Goal: Transaction & Acquisition: Obtain resource

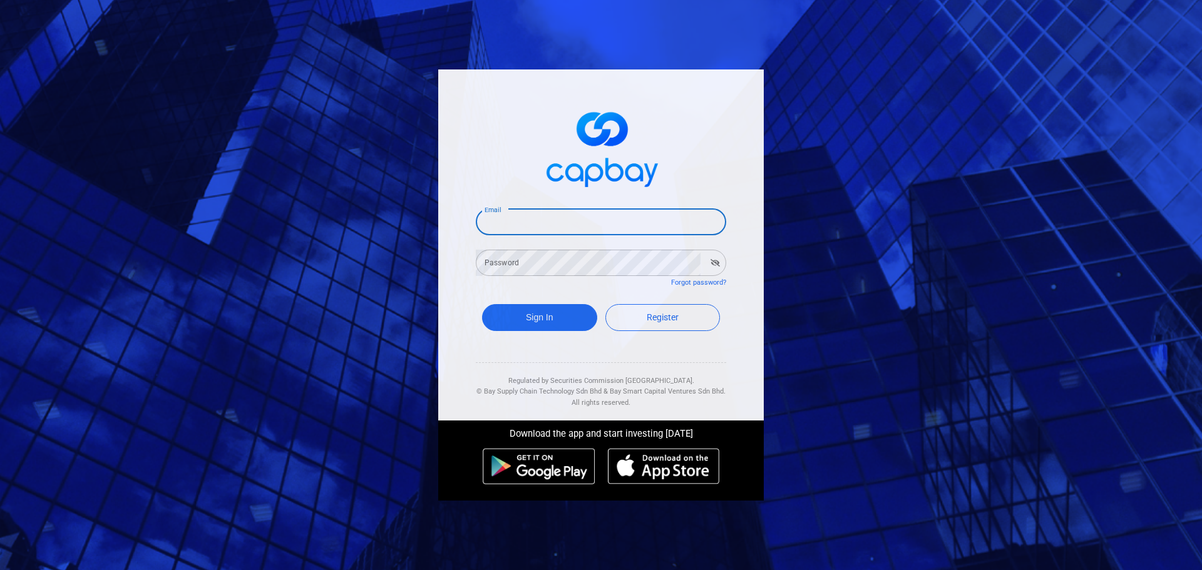
type input "nycdaniel@hotmail.com"
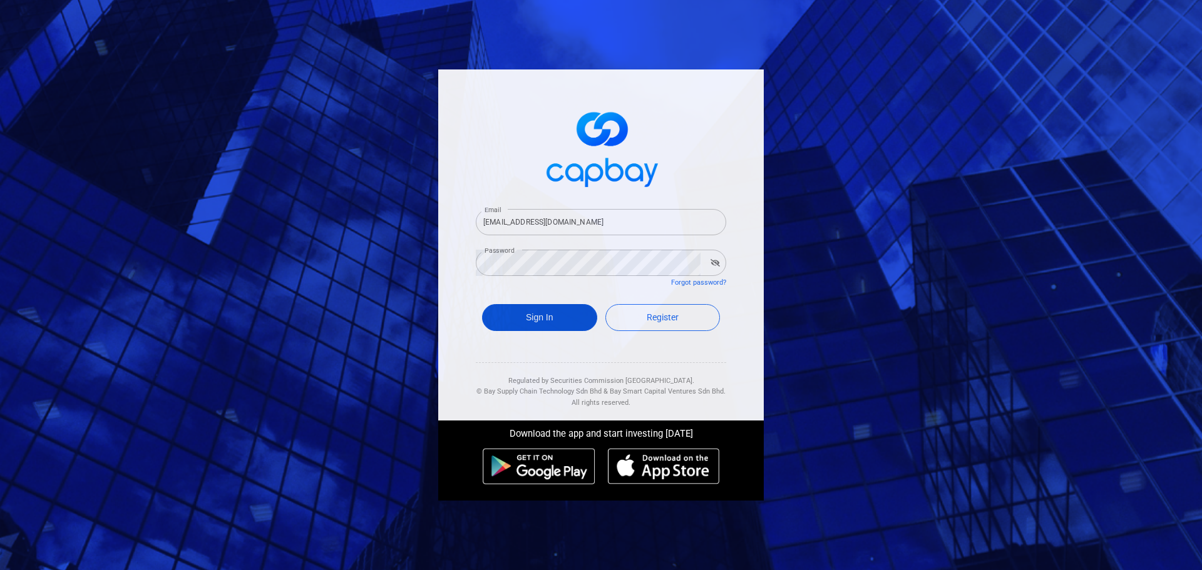
click at [560, 319] on button "Sign In" at bounding box center [539, 317] width 115 height 27
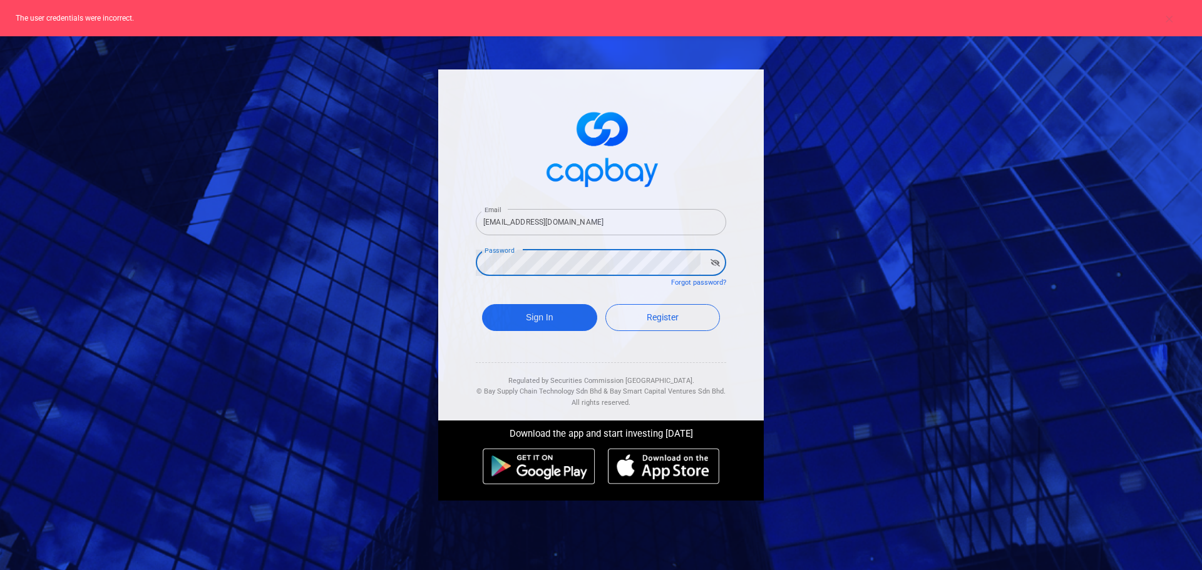
click at [717, 269] on button "button" at bounding box center [714, 263] width 19 height 18
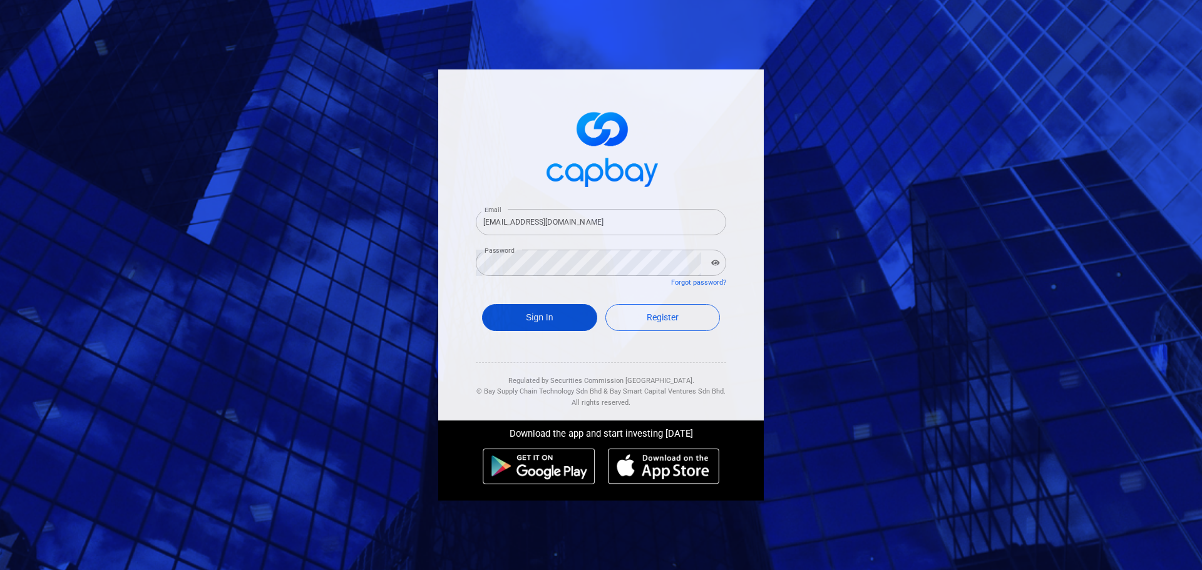
click at [530, 320] on button "Sign In" at bounding box center [539, 317] width 115 height 27
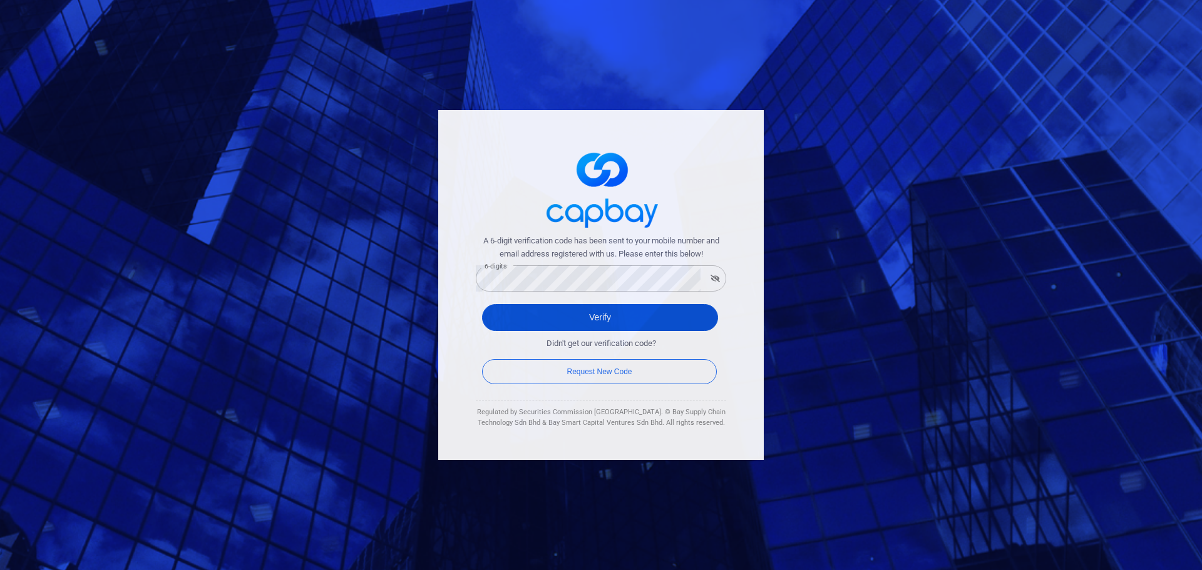
click at [575, 315] on button "Verify" at bounding box center [600, 317] width 236 height 27
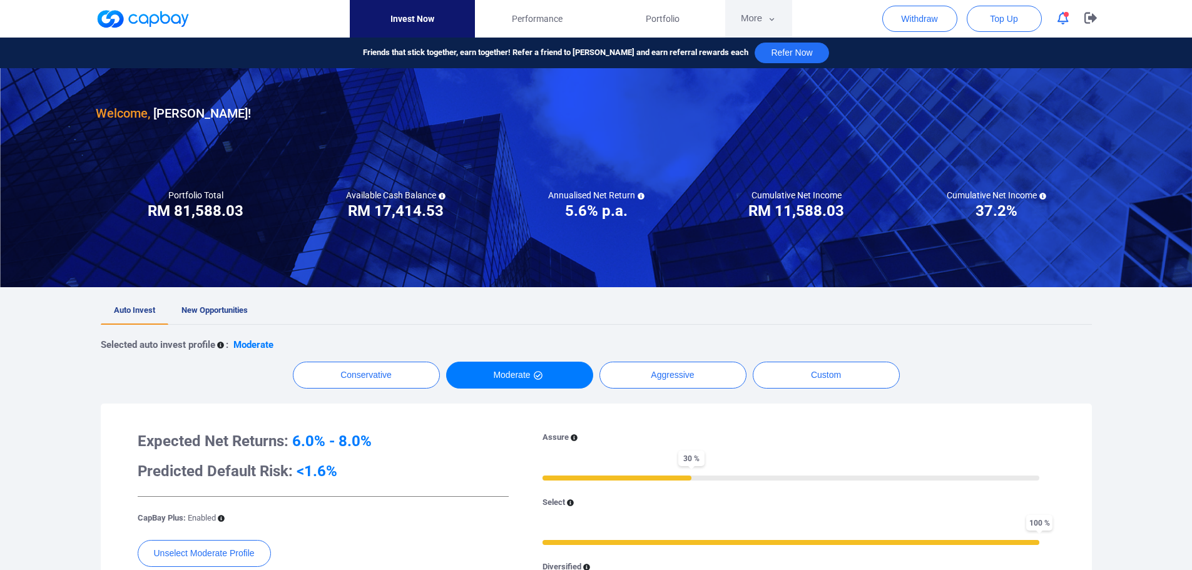
click at [766, 19] on button "More" at bounding box center [759, 19] width 67 height 38
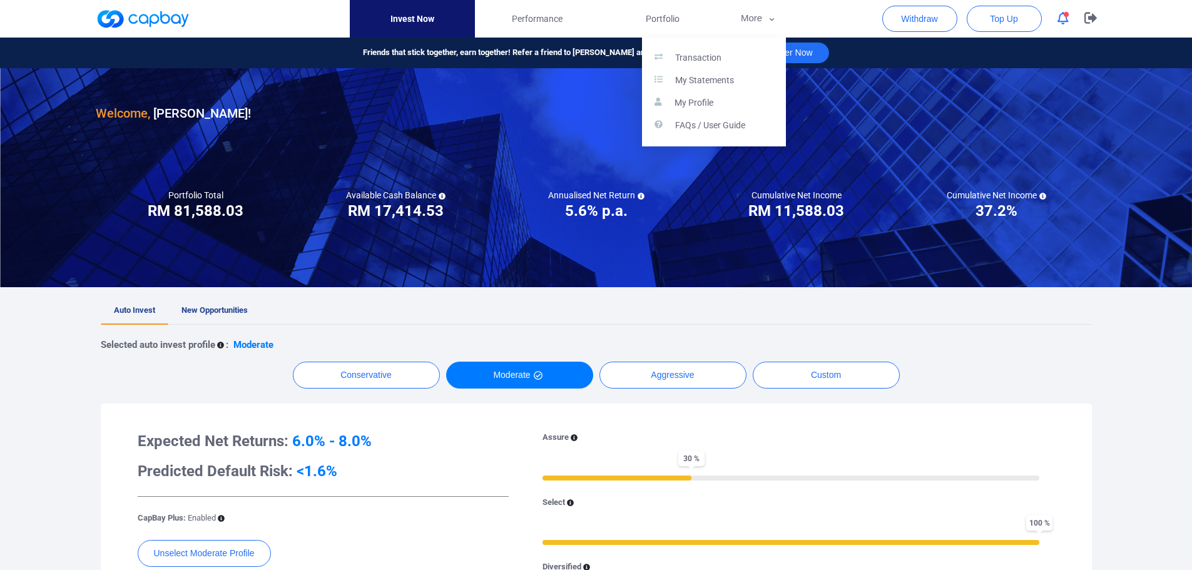
click at [1003, 11] on button "button" at bounding box center [596, 285] width 1192 height 570
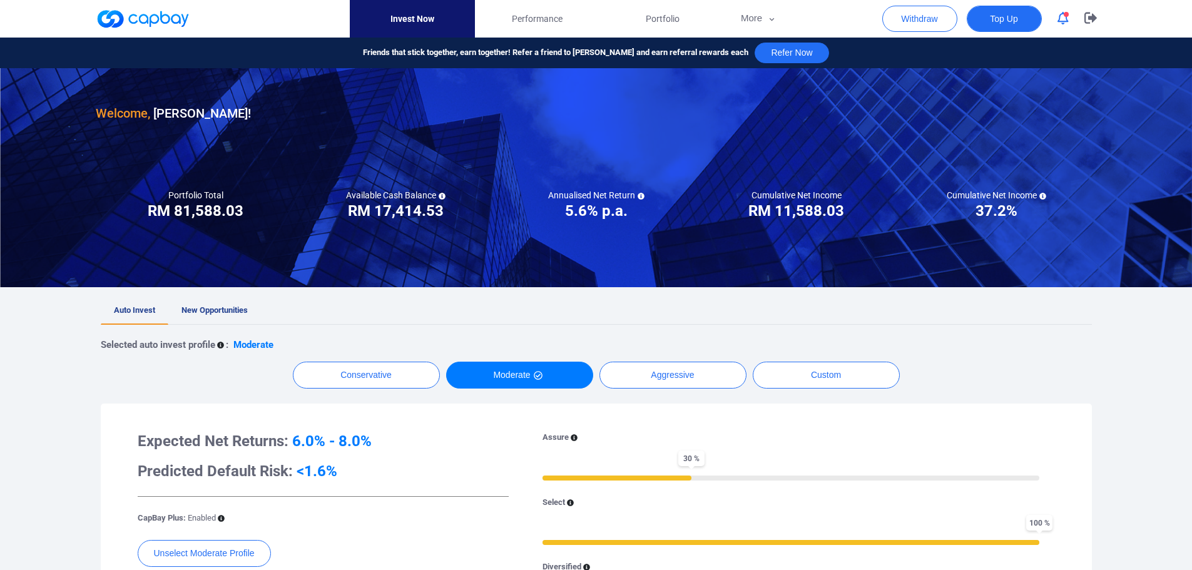
click at [1009, 18] on span "Top Up" at bounding box center [1004, 19] width 28 height 13
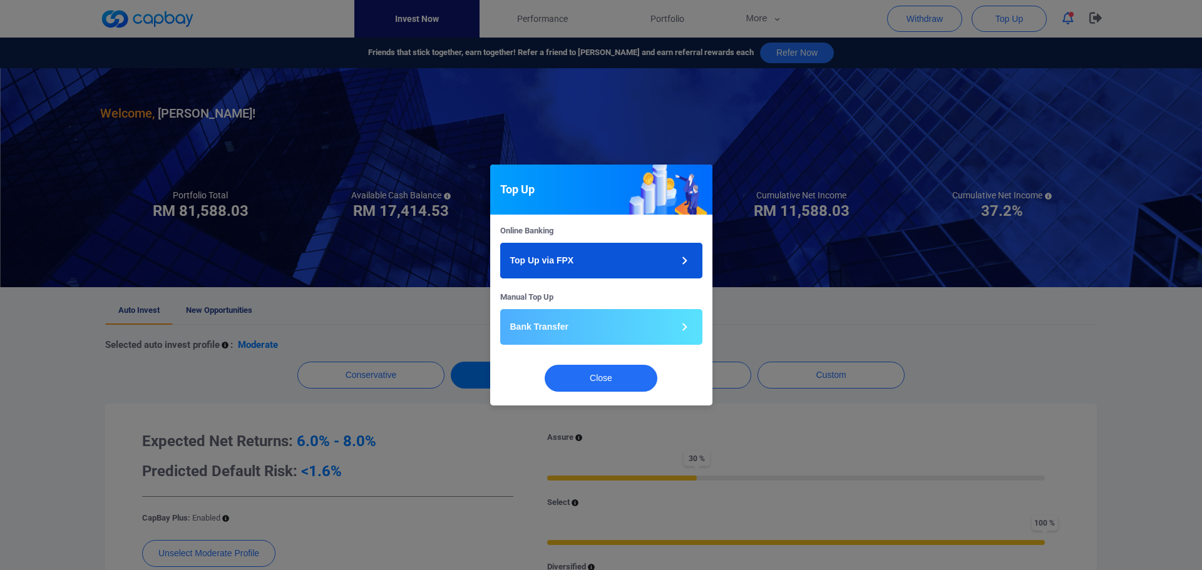
click at [675, 258] on button "Top Up via FPX" at bounding box center [601, 261] width 202 height 36
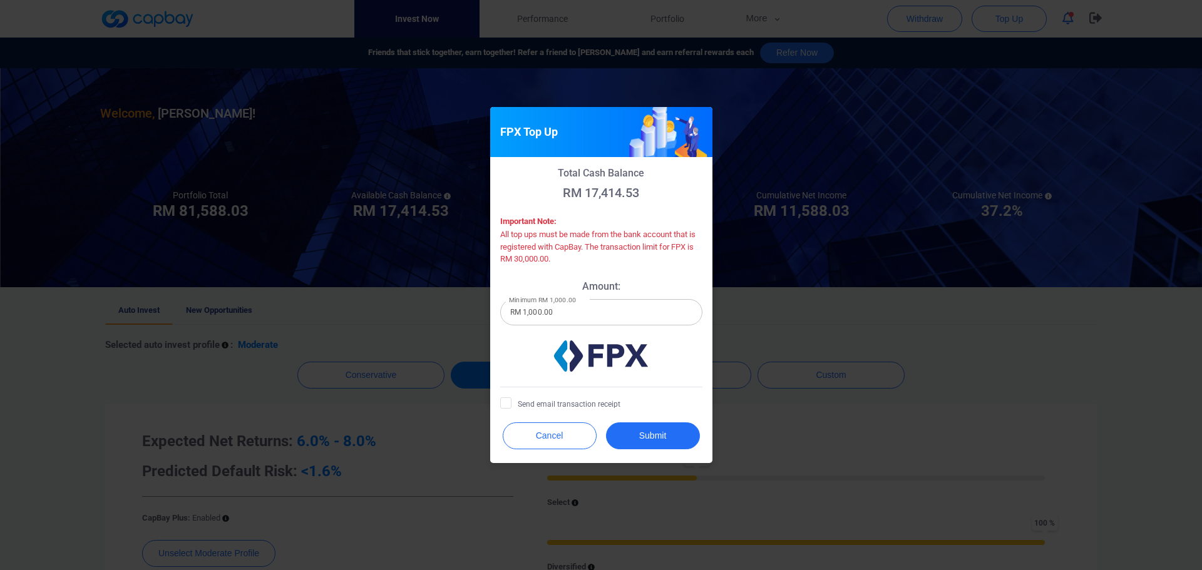
click at [634, 315] on input "RM 1,000.00" at bounding box center [601, 312] width 202 height 26
click at [540, 307] on input "RM 1,000.00" at bounding box center [601, 312] width 202 height 26
click at [527, 310] on input "RM 1,000.00" at bounding box center [601, 312] width 202 height 26
type input "RM 10,000.00"
click at [546, 403] on span "Send email transaction receipt" at bounding box center [560, 403] width 120 height 13
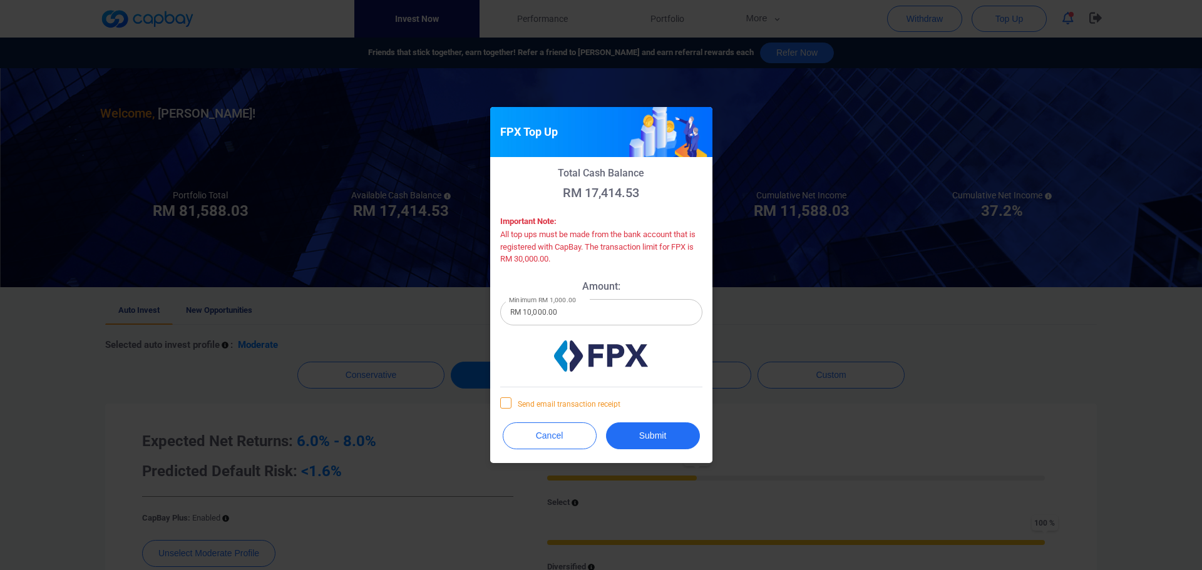
click at [0, 0] on input "Send email transaction receipt" at bounding box center [0, 0] width 0 height 0
click at [659, 438] on button "Submit" at bounding box center [653, 436] width 94 height 27
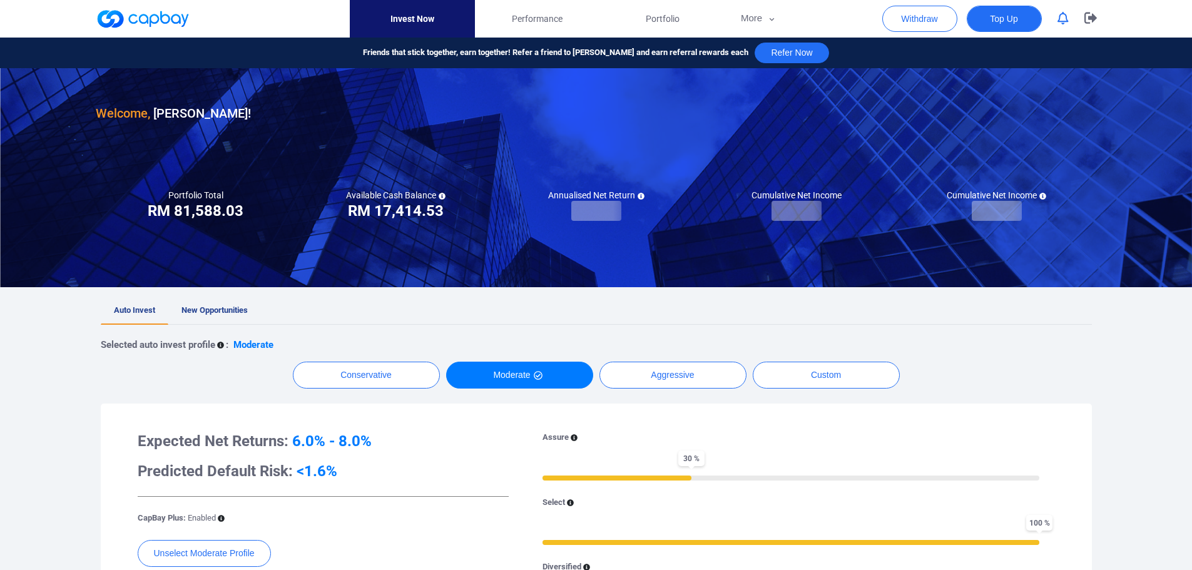
click at [997, 16] on span "Top Up" at bounding box center [1004, 19] width 28 height 13
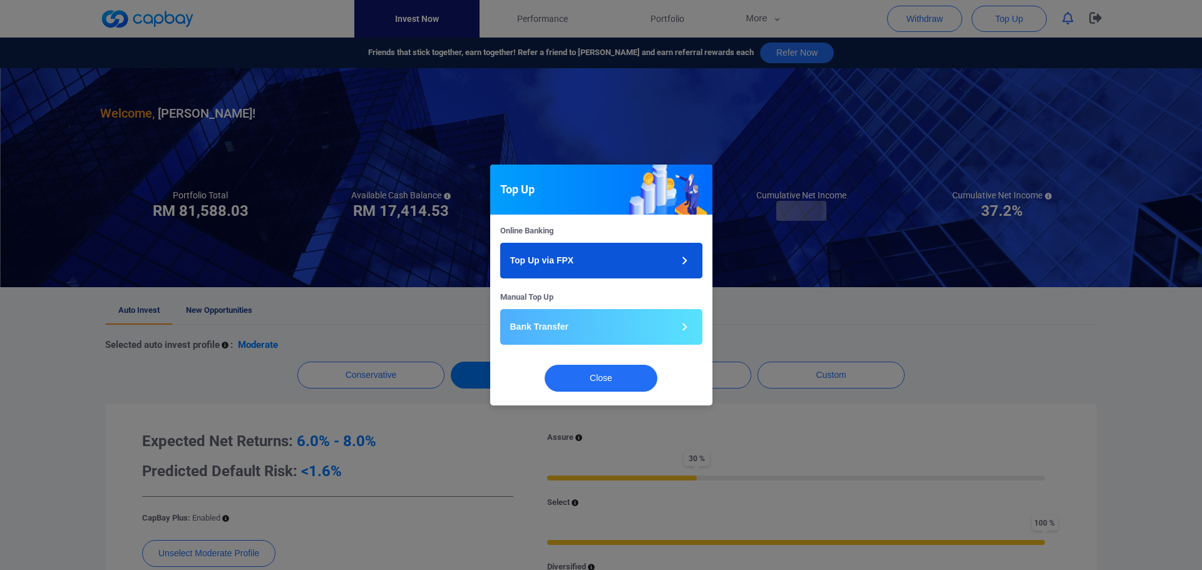
click at [566, 253] on button "Top Up via FPX" at bounding box center [601, 261] width 202 height 36
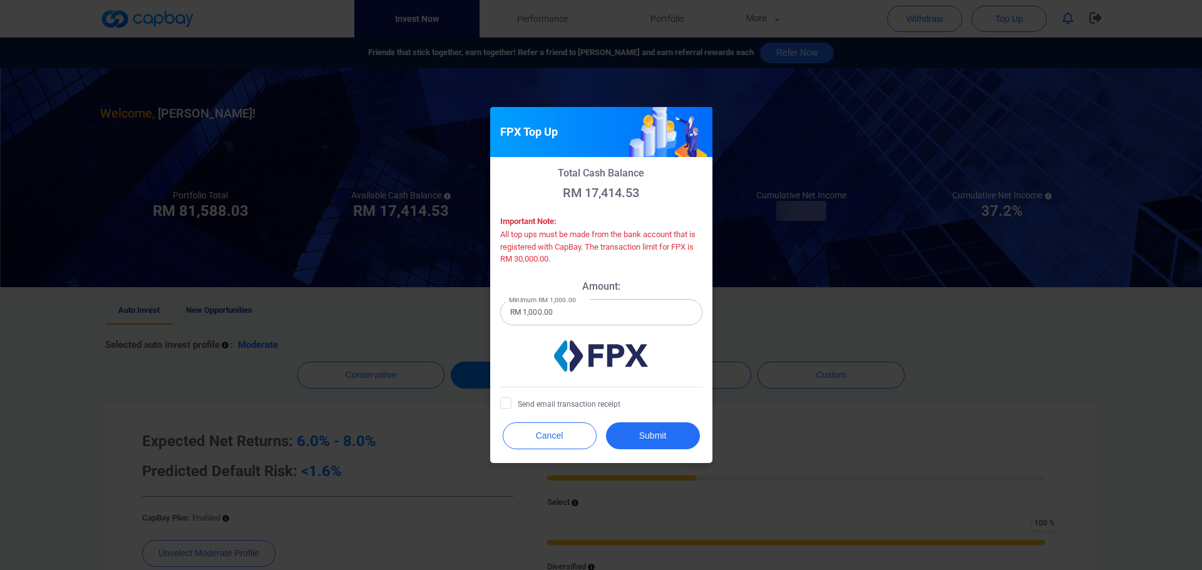
click at [526, 314] on input "RM 1,000.00" at bounding box center [601, 312] width 202 height 26
type input "RM 10,000.00"
click at [551, 404] on span "Send email transaction receipt" at bounding box center [560, 403] width 120 height 13
click at [0, 0] on input "Send email transaction receipt" at bounding box center [0, 0] width 0 height 0
click at [635, 433] on button "Submit" at bounding box center [653, 436] width 94 height 27
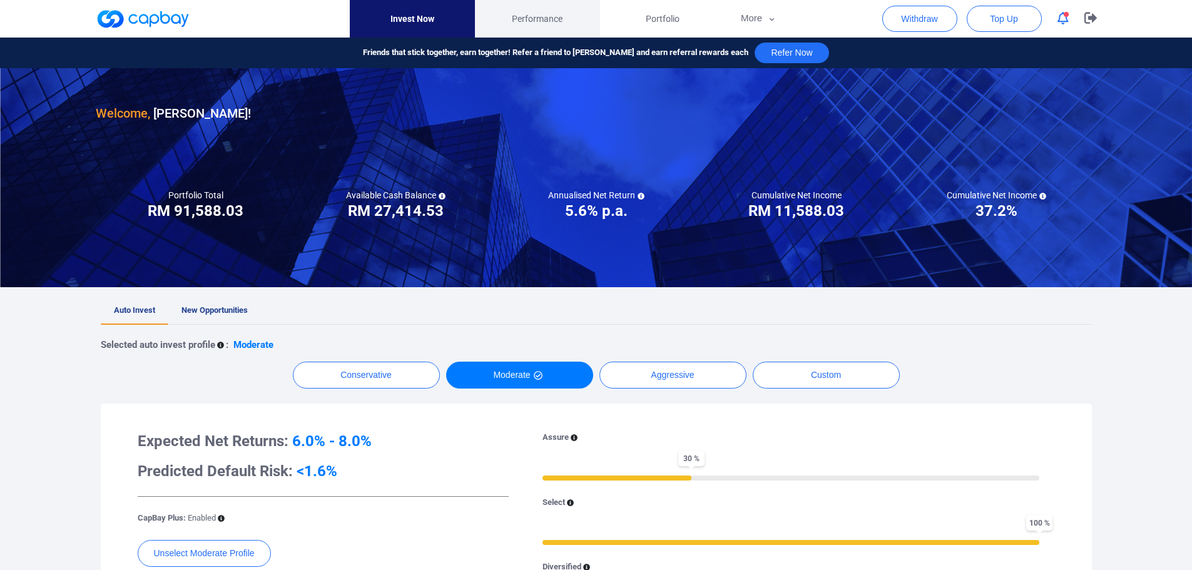
click at [506, 28] on link "Performance" at bounding box center [537, 19] width 125 height 38
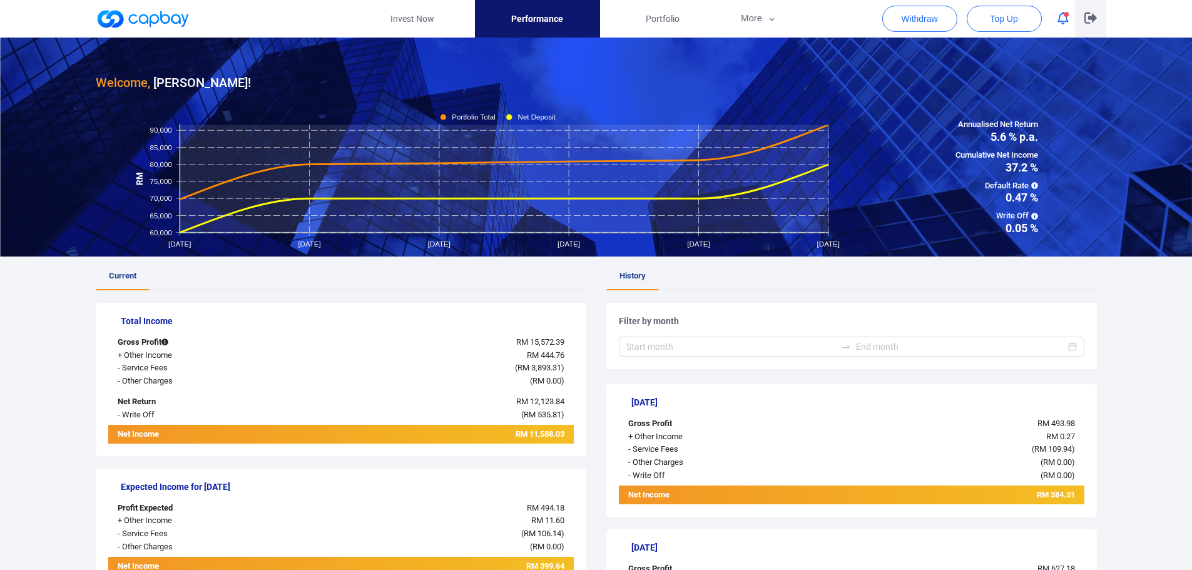
click at [1095, 26] on button "button" at bounding box center [1090, 19] width 31 height 38
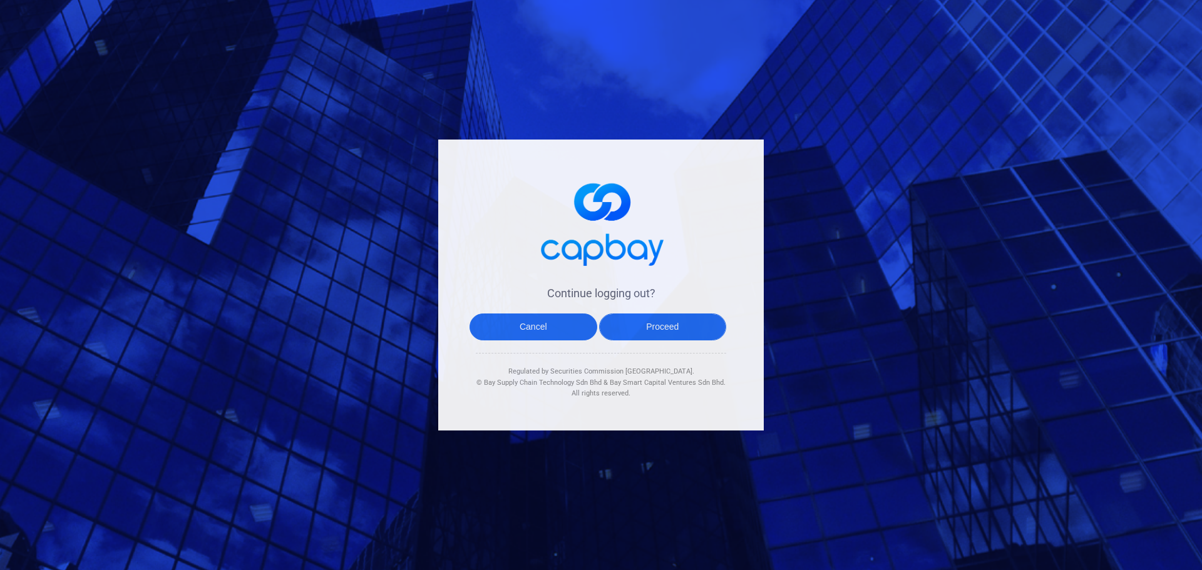
click at [652, 332] on button "Proceed" at bounding box center [663, 327] width 128 height 27
